Goal: Check status: Check status

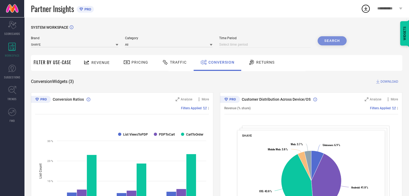
select select "8"
select select "2025"
select select "9"
select select "2025"
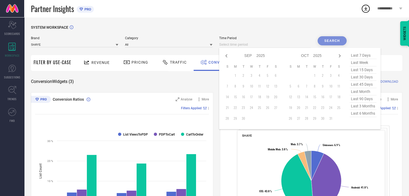
click at [288, 45] on input at bounding box center [265, 44] width 92 height 6
click at [223, 55] on div "Jan Feb Mar Apr May Jun [DATE] Aug Sep Oct Nov [DATE] 2016 2017 2018 2019 2020 …" at bounding box center [299, 88] width 161 height 81
click at [227, 56] on icon at bounding box center [226, 55] width 2 height 3
select select "7"
select select "2025"
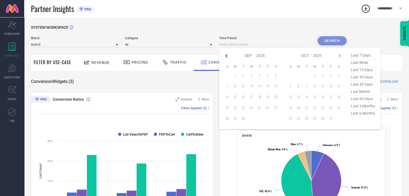
select select "8"
select select "2025"
click at [269, 120] on td "29" at bounding box center [267, 119] width 8 height 8
type input "[DATE] to [DATE]"
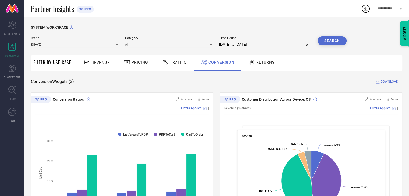
click at [339, 41] on button "Search" at bounding box center [331, 40] width 29 height 9
